Goal: Contribute content: Add original content to the website for others to see

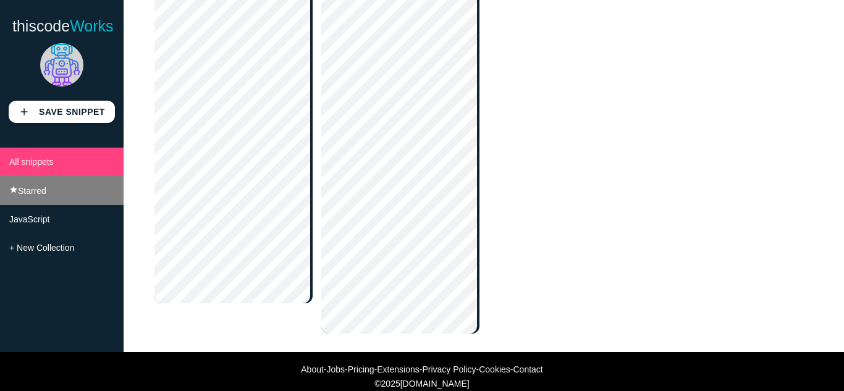
scroll to position [278, 0]
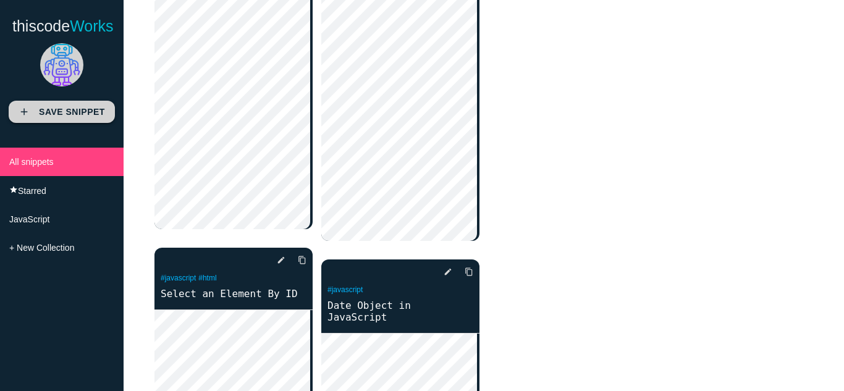
click at [80, 117] on b "Save Snippet" at bounding box center [72, 112] width 66 height 10
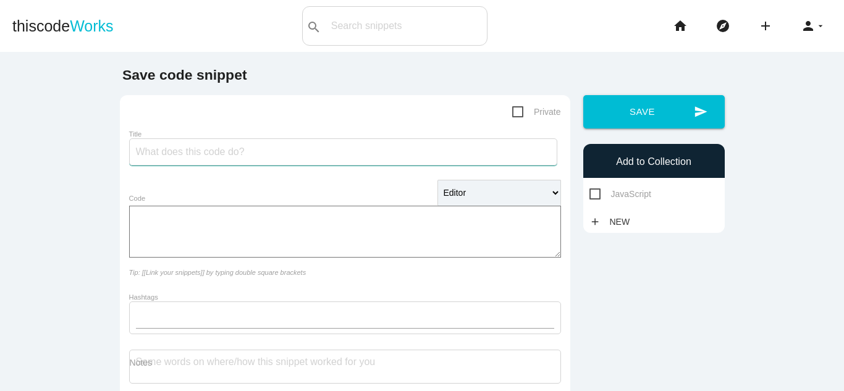
click at [258, 157] on input "Title" at bounding box center [343, 151] width 428 height 27
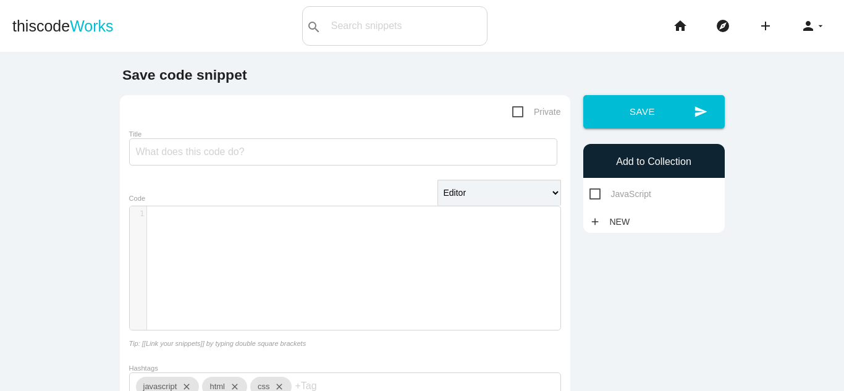
click at [519, 112] on span "Private" at bounding box center [536, 111] width 49 height 15
click at [519, 112] on input "Private" at bounding box center [516, 108] width 8 height 8
click at [519, 112] on span "Private" at bounding box center [536, 111] width 49 height 15
click at [519, 112] on input "Private" at bounding box center [516, 108] width 8 height 8
checkbox input "false"
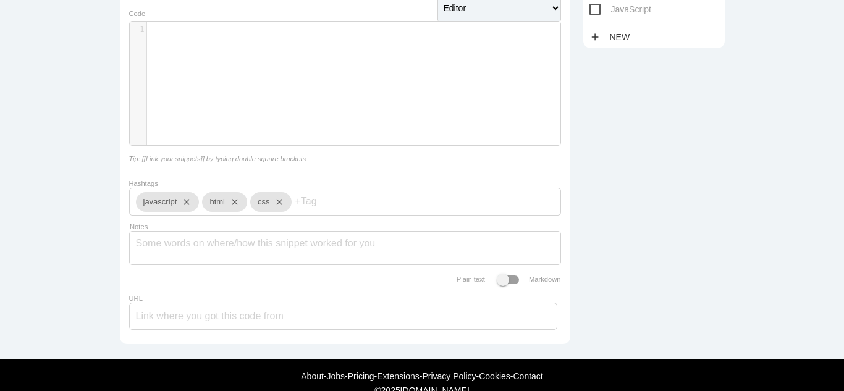
scroll to position [185, 0]
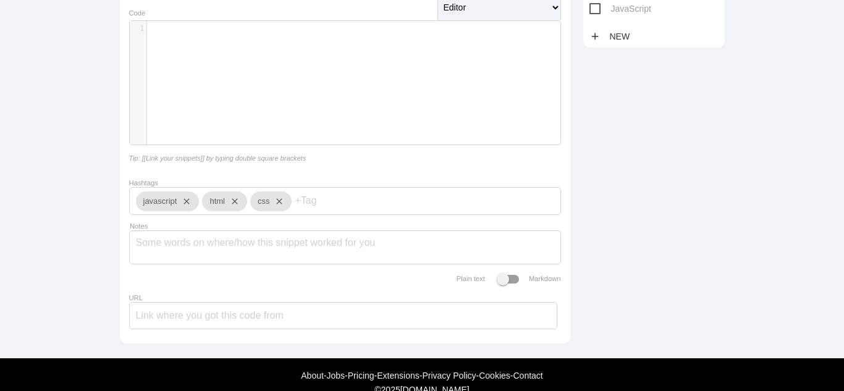
click at [265, 125] on div "​ x 1 ​" at bounding box center [354, 92] width 449 height 142
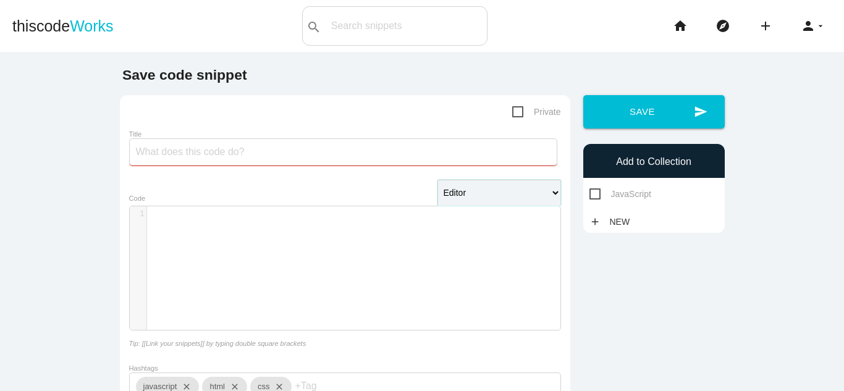
click at [525, 203] on select "Editor HTML Editor Javascript Editor PHP Editor Python Editor" at bounding box center [500, 193] width 124 height 26
select select "python"
click at [438, 181] on select "Editor HTML Editor Javascript Editor PHP Editor Python Editor" at bounding box center [500, 193] width 124 height 26
click at [409, 252] on div "​ x 1 ​" at bounding box center [354, 277] width 449 height 142
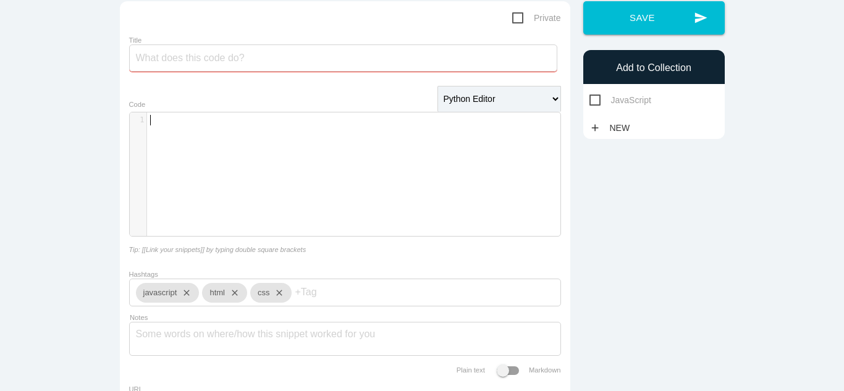
scroll to position [124, 0]
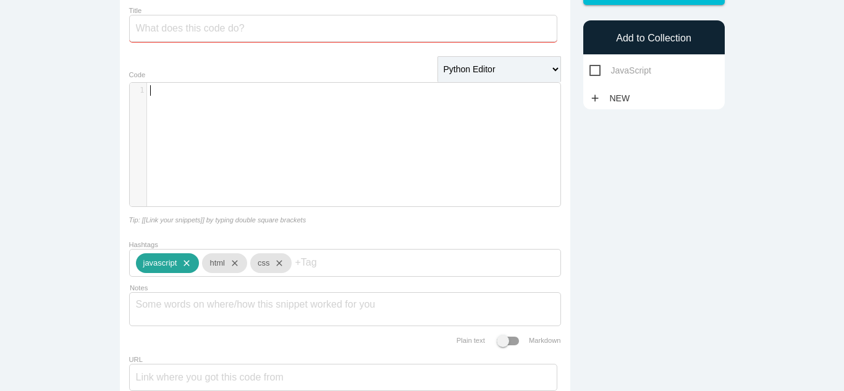
click at [181, 270] on icon "close" at bounding box center [184, 263] width 15 height 20
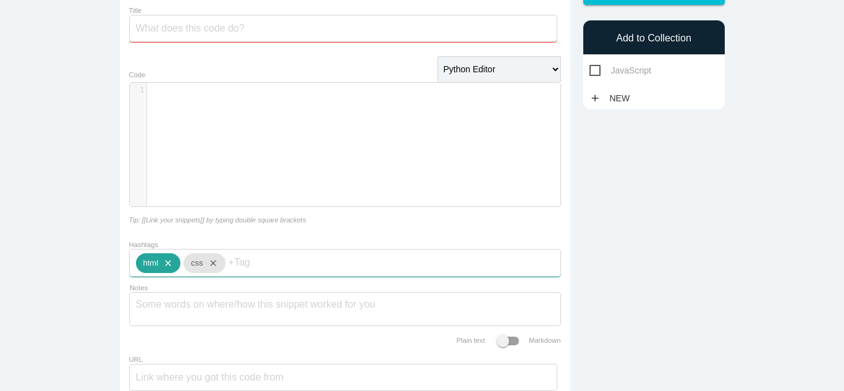
click at [162, 268] on icon "close" at bounding box center [165, 263] width 15 height 20
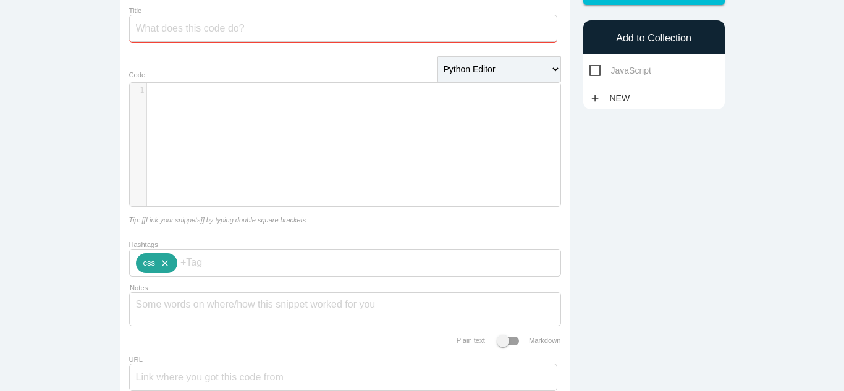
click at [162, 267] on icon "close" at bounding box center [162, 263] width 15 height 20
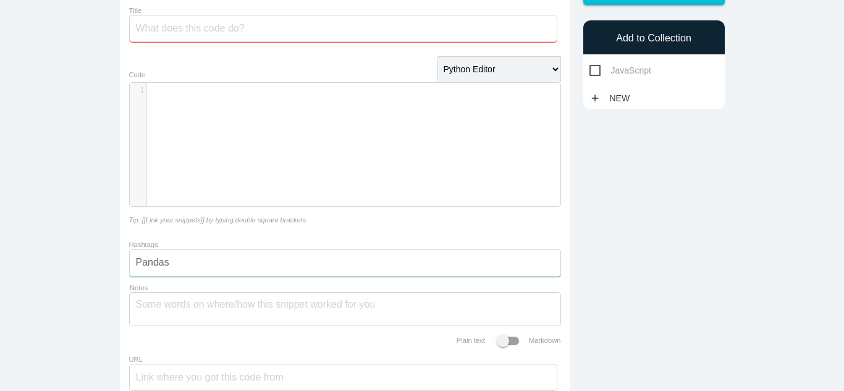
type input "#Pandas"
type input "#"
click at [171, 269] on input "Hashtags" at bounding box center [173, 263] width 74 height 26
type input "#python"
type input "#pandas"
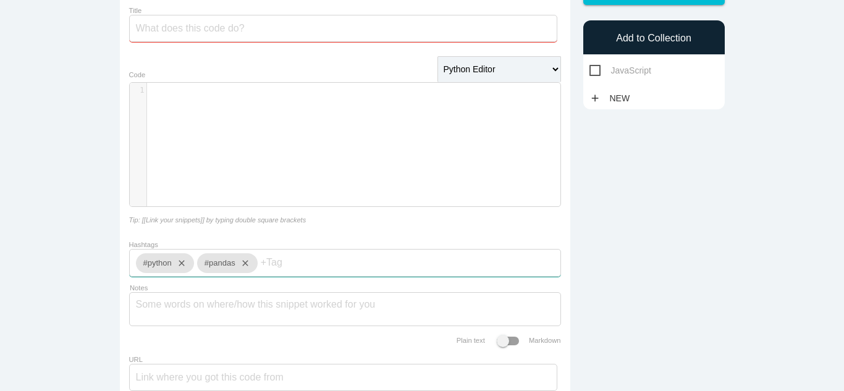
type input "$"
type input "#"
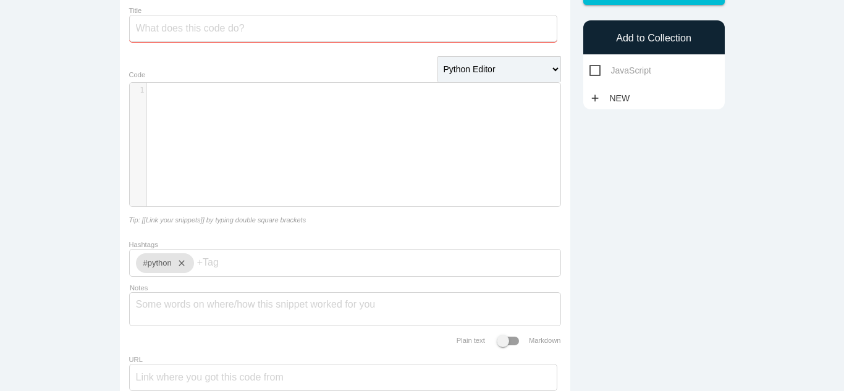
click at [225, 274] on input "Hashtags" at bounding box center [234, 263] width 74 height 26
type input "#pandas"
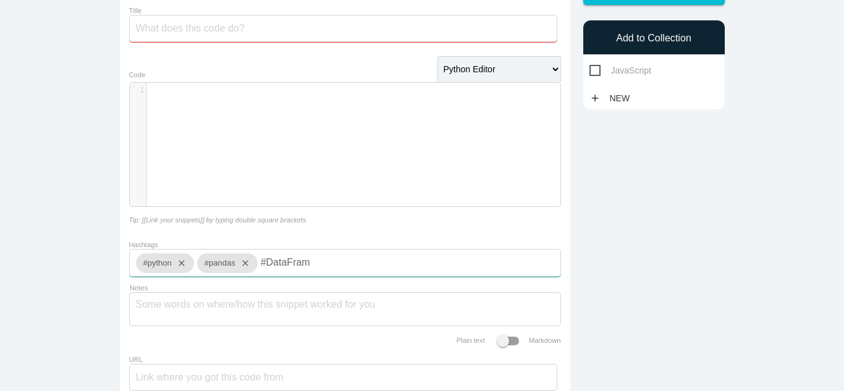
type input "#DataFrame"
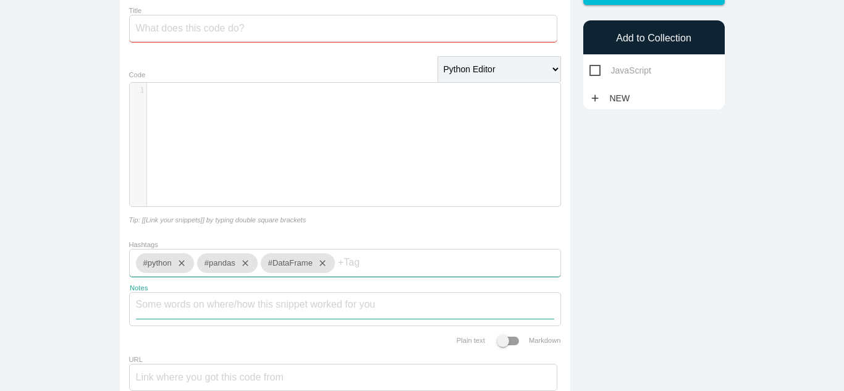
click at [195, 319] on textarea "Notes" at bounding box center [345, 306] width 419 height 26
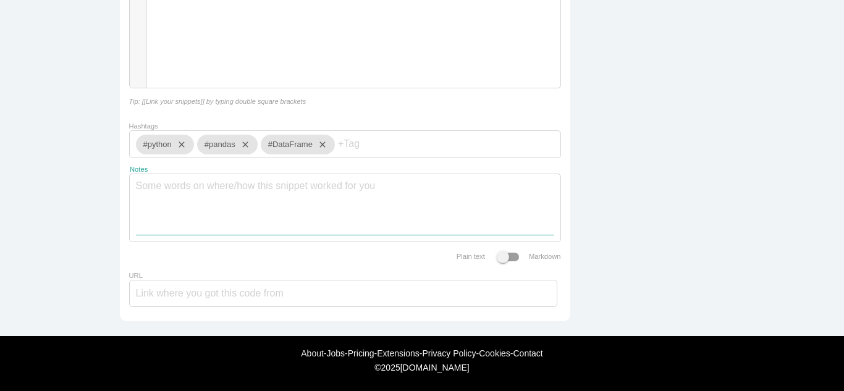
scroll to position [255, 0]
click at [497, 253] on span at bounding box center [508, 257] width 22 height 9
click at [503, 253] on span at bounding box center [508, 257] width 22 height 9
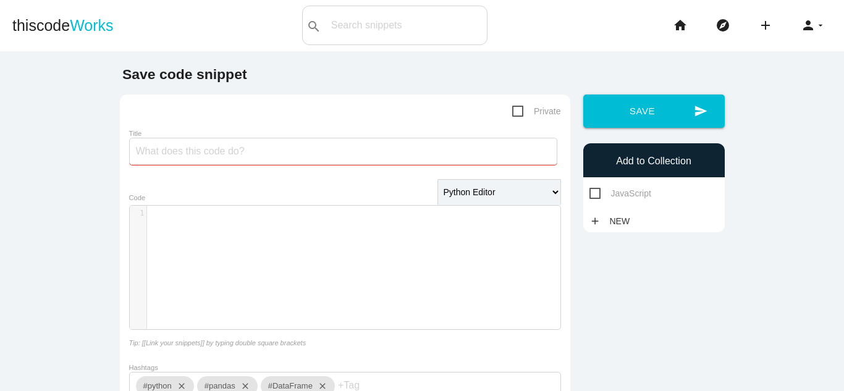
scroll to position [0, 0]
click at [322, 260] on div "​ x 1 ​" at bounding box center [354, 277] width 449 height 142
click at [259, 156] on input "Title" at bounding box center [343, 151] width 428 height 27
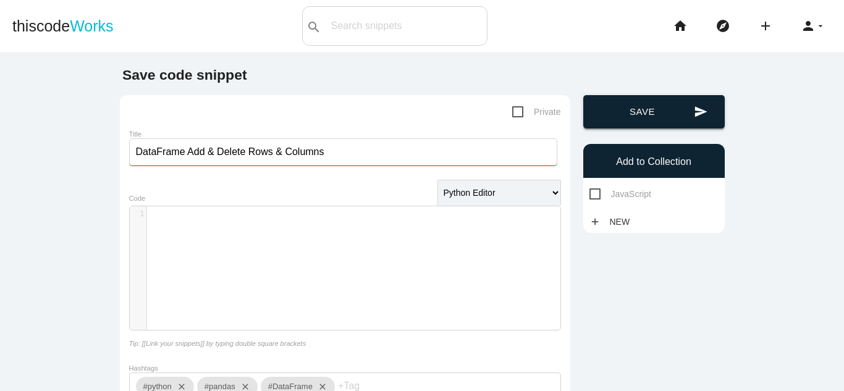
type input "DataFrame Add & Delete Rows & Columns"
click at [626, 113] on button "send Save" at bounding box center [655, 111] width 142 height 33
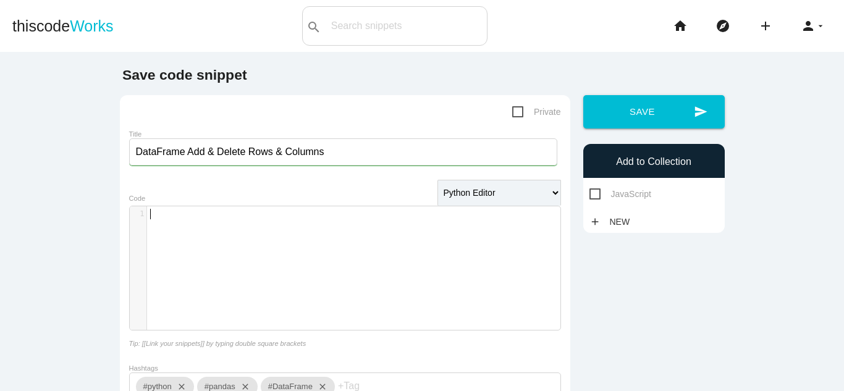
click at [284, 216] on pre "​" at bounding box center [358, 214] width 423 height 11
type textarea "import"
type textarea "p"
type textarea "a"
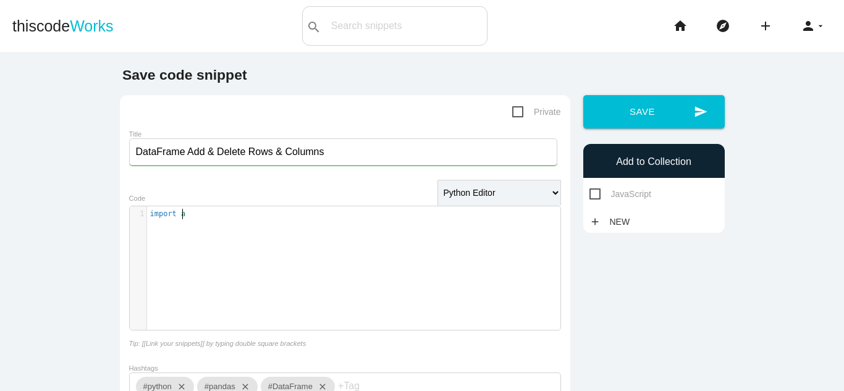
scroll to position [4, 4]
type textarea "pandas as pd"
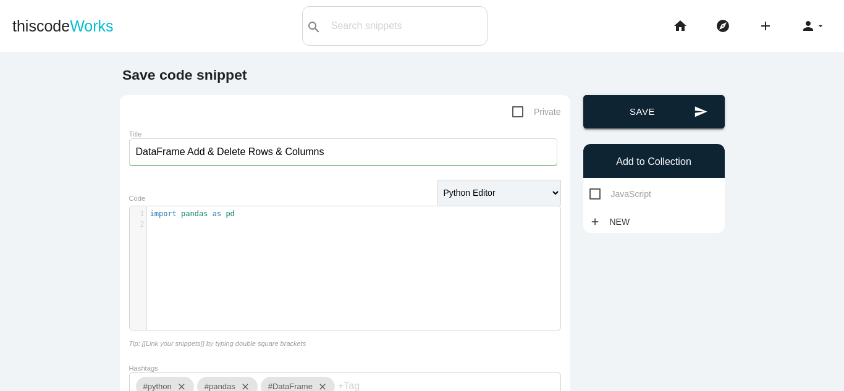
click at [640, 113] on button "send Save" at bounding box center [655, 111] width 142 height 33
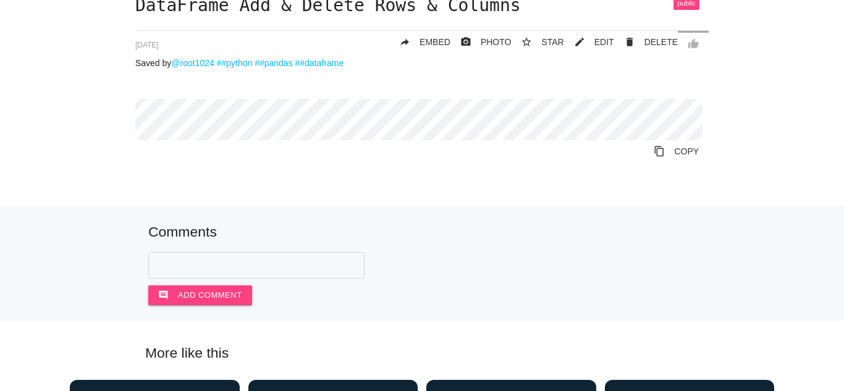
scroll to position [124, 0]
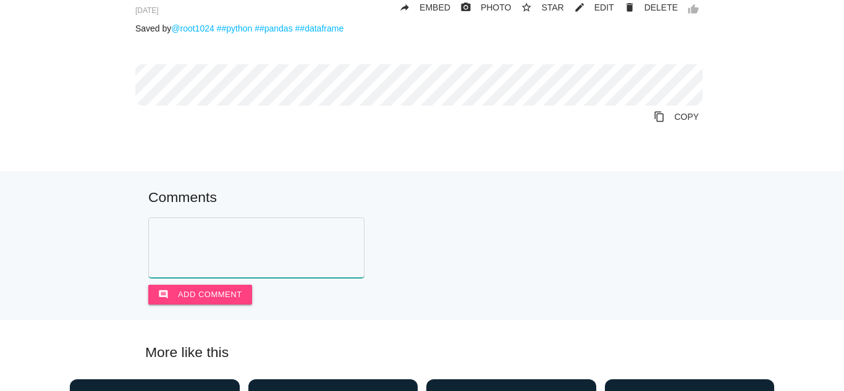
click at [223, 235] on textarea at bounding box center [256, 248] width 216 height 61
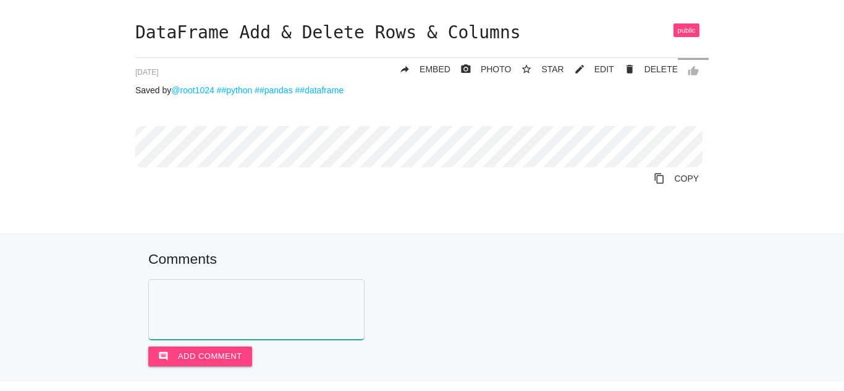
scroll to position [0, 0]
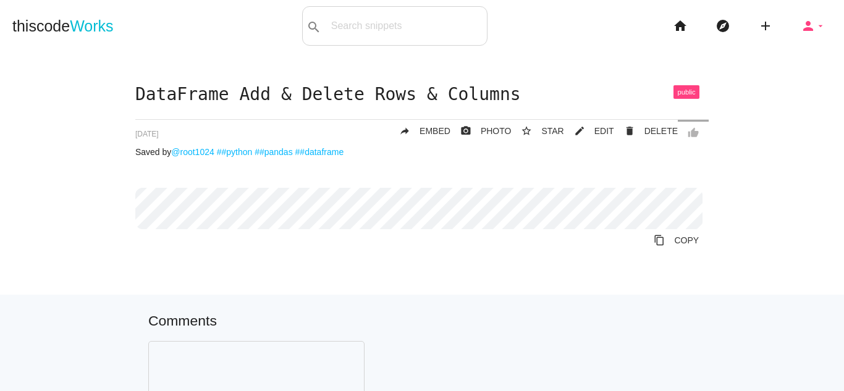
click at [816, 25] on icon "arrow_drop_down" at bounding box center [821, 26] width 10 height 40
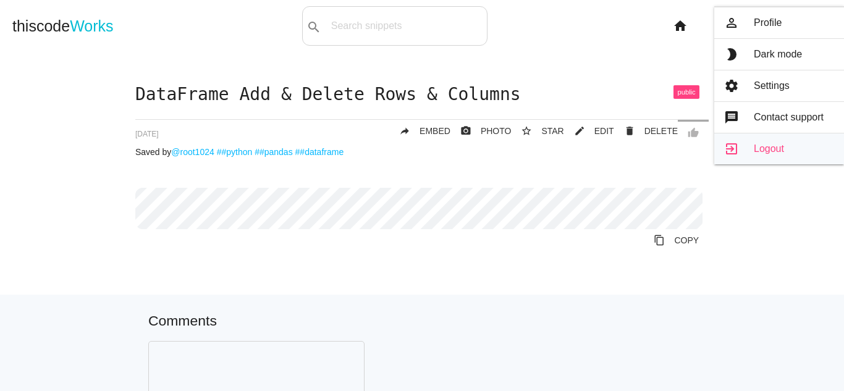
click at [768, 147] on link "exit_to_app Logout" at bounding box center [780, 149] width 130 height 31
